Goal: Use online tool/utility: Utilize a website feature to perform a specific function

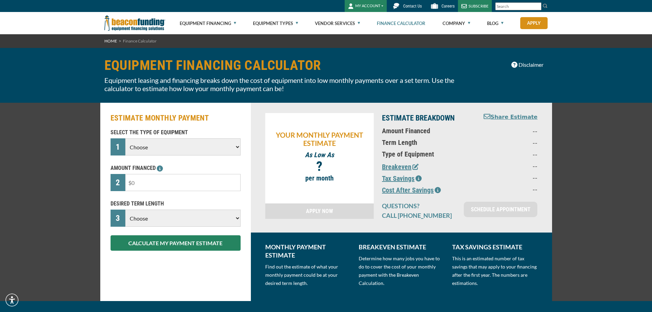
click at [188, 183] on input "text" at bounding box center [182, 182] width 115 height 17
click at [199, 149] on select "Choose Backhoe Boom/Bucket Truck Chipper Commercial Mower Crane DTG/DTF Printin…" at bounding box center [182, 146] width 115 height 17
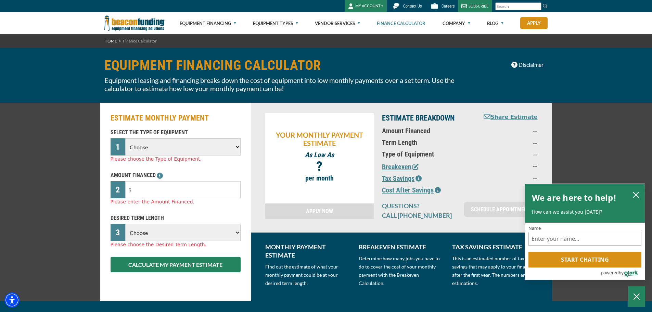
select select "22"
click at [125, 138] on select "Choose Backhoe Boom/Bucket Truck Chipper Commercial Mower Crane DTG/DTF Printin…" at bounding box center [182, 146] width 115 height 17
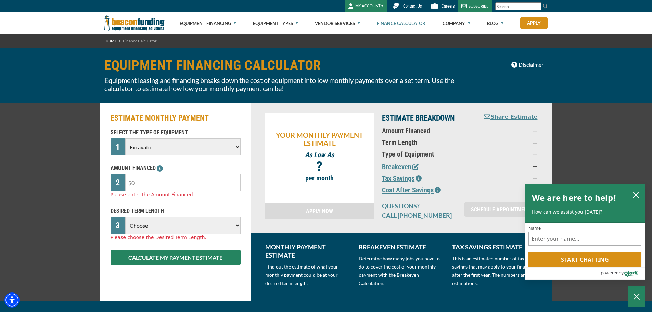
click at [174, 175] on input "text" at bounding box center [182, 182] width 115 height 17
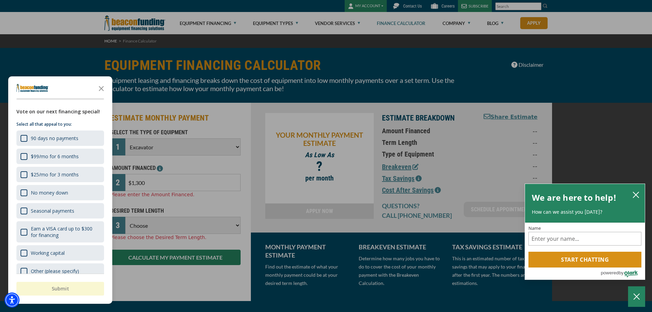
type input "$13,000"
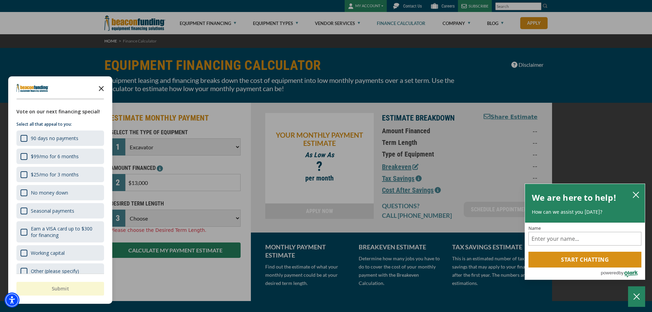
click at [95, 85] on icon "Close the survey" at bounding box center [101, 88] width 14 height 14
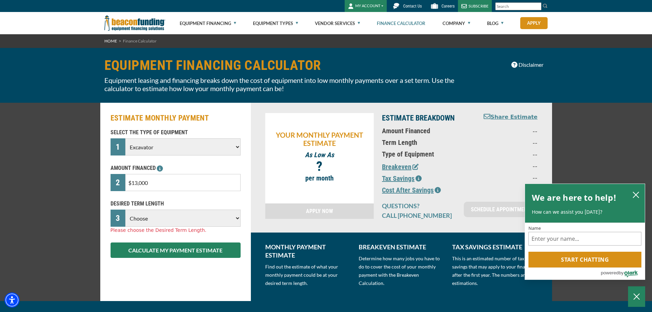
click at [163, 215] on select "Choose 36 Months 48 Months 60 Months" at bounding box center [182, 217] width 115 height 17
click at [125, 209] on select "Choose 36 Months 48 Months 60 Months" at bounding box center [182, 217] width 115 height 17
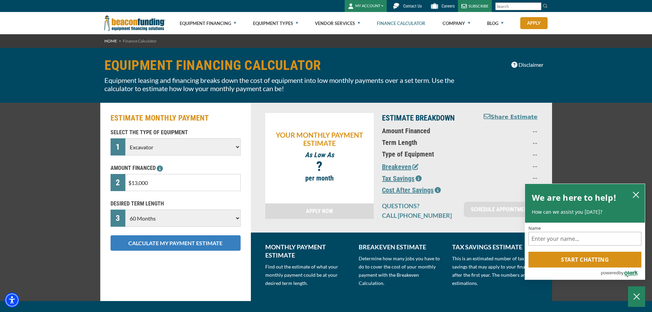
click at [166, 242] on button "CALCULATE MY PAYMENT ESTIMATE" at bounding box center [175, 242] width 130 height 15
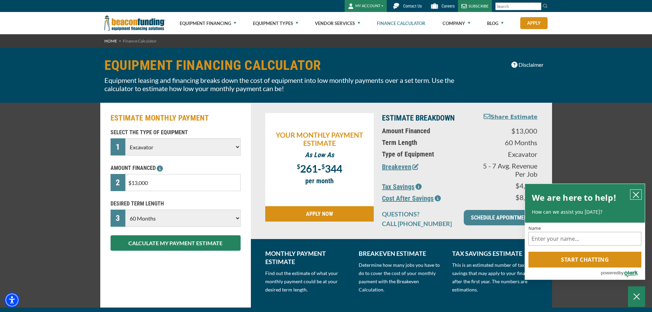
click at [632, 194] on icon "close chatbox" at bounding box center [635, 194] width 7 height 7
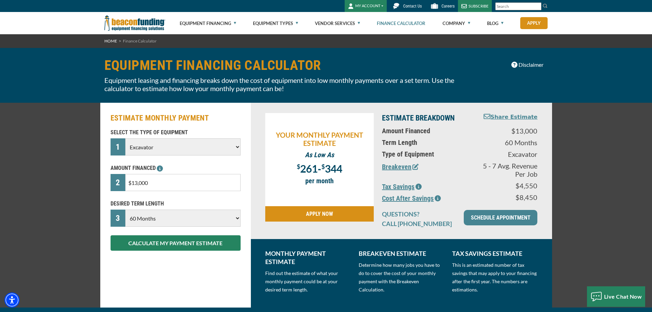
click at [200, 216] on select "Choose 36 Months 48 Months 60 Months" at bounding box center [182, 217] width 115 height 17
select select "36"
click at [125, 209] on select "Choose 36 Months 48 Months 60 Months" at bounding box center [182, 217] width 115 height 17
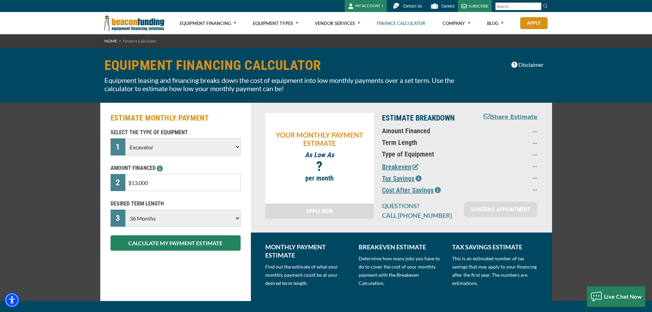
click at [343, 211] on link "APPLY NOW" at bounding box center [319, 210] width 109 height 15
click at [156, 232] on div "SELECT THE TYPE OF EQUIPMENT 1 Choose Backhoe Boom/Bucket Truck Chipper Commerc…" at bounding box center [175, 189] width 138 height 122
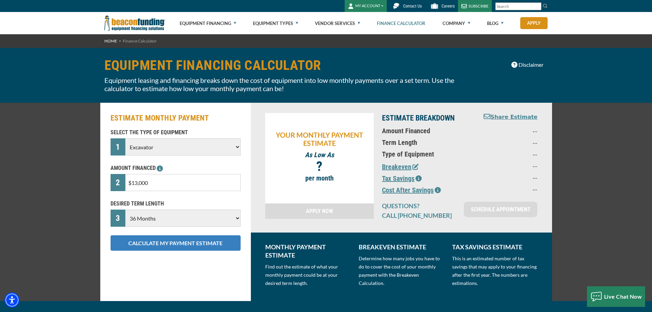
click at [158, 245] on button "CALCULATE MY PAYMENT ESTIMATE" at bounding box center [175, 242] width 130 height 15
